Goal: Information Seeking & Learning: Learn about a topic

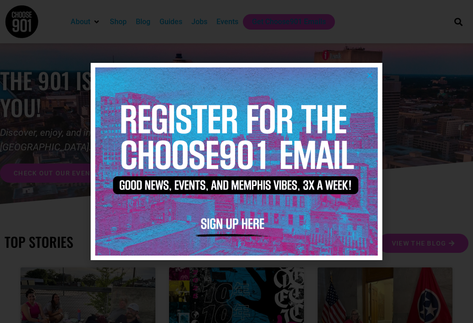
click at [373, 71] on img at bounding box center [236, 161] width 282 height 188
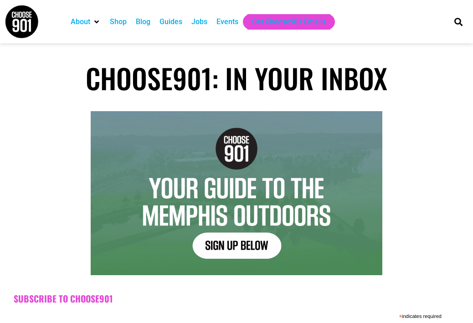
click at [206, 24] on div "Jobs" at bounding box center [199, 21] width 16 height 11
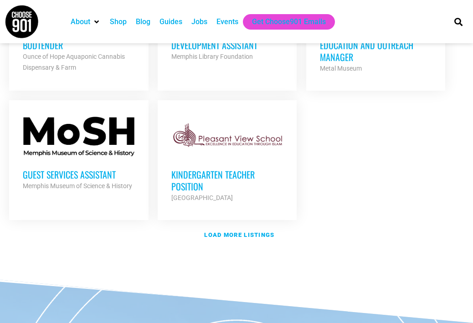
scroll to position [1146, 0]
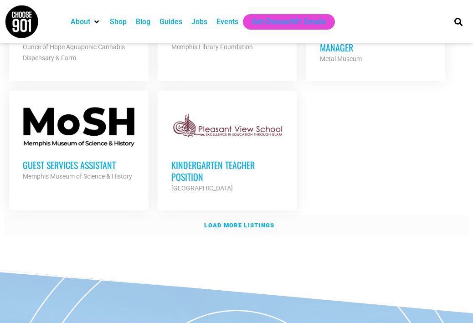
click at [265, 222] on strong "Load more listings" at bounding box center [239, 225] width 70 height 7
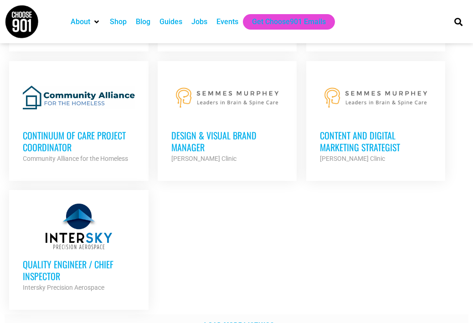
scroll to position [2073, 0]
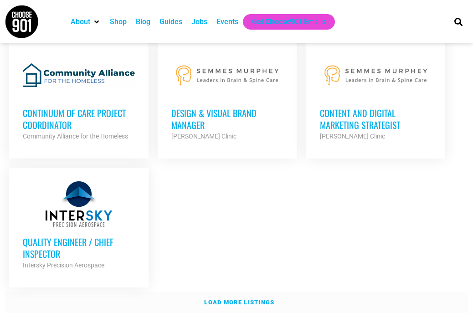
click at [240, 292] on link "Load more listings" at bounding box center [237, 302] width 464 height 21
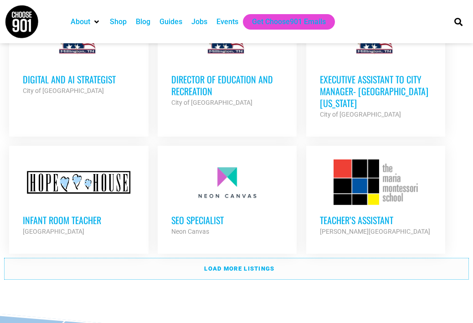
scroll to position [2935, 0]
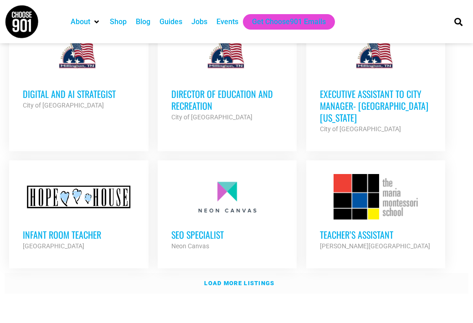
click at [254, 273] on link "Load more listings" at bounding box center [237, 283] width 464 height 21
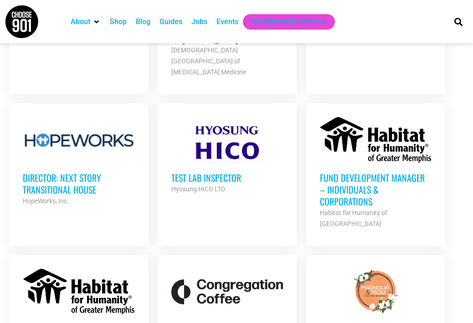
scroll to position [1723, 0]
